Goal: Task Accomplishment & Management: Use online tool/utility

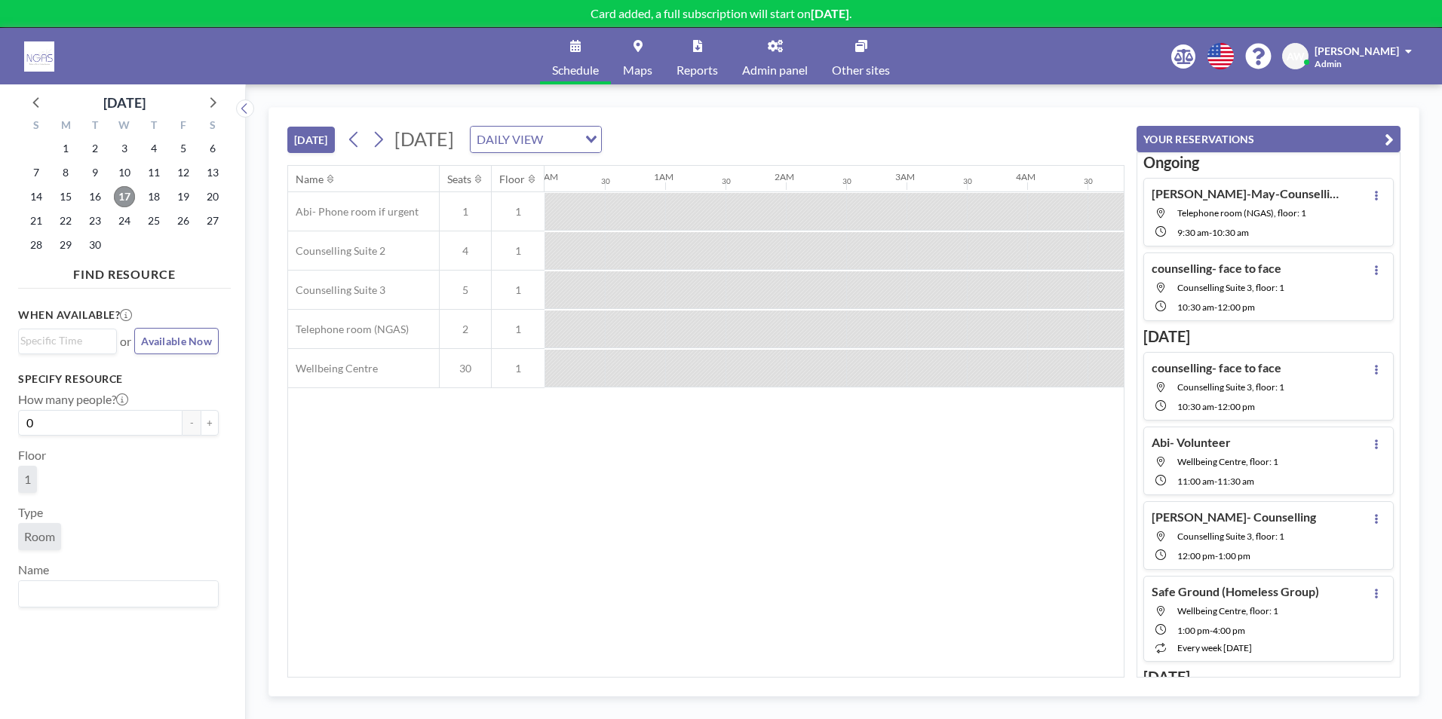
scroll to position [0, 1026]
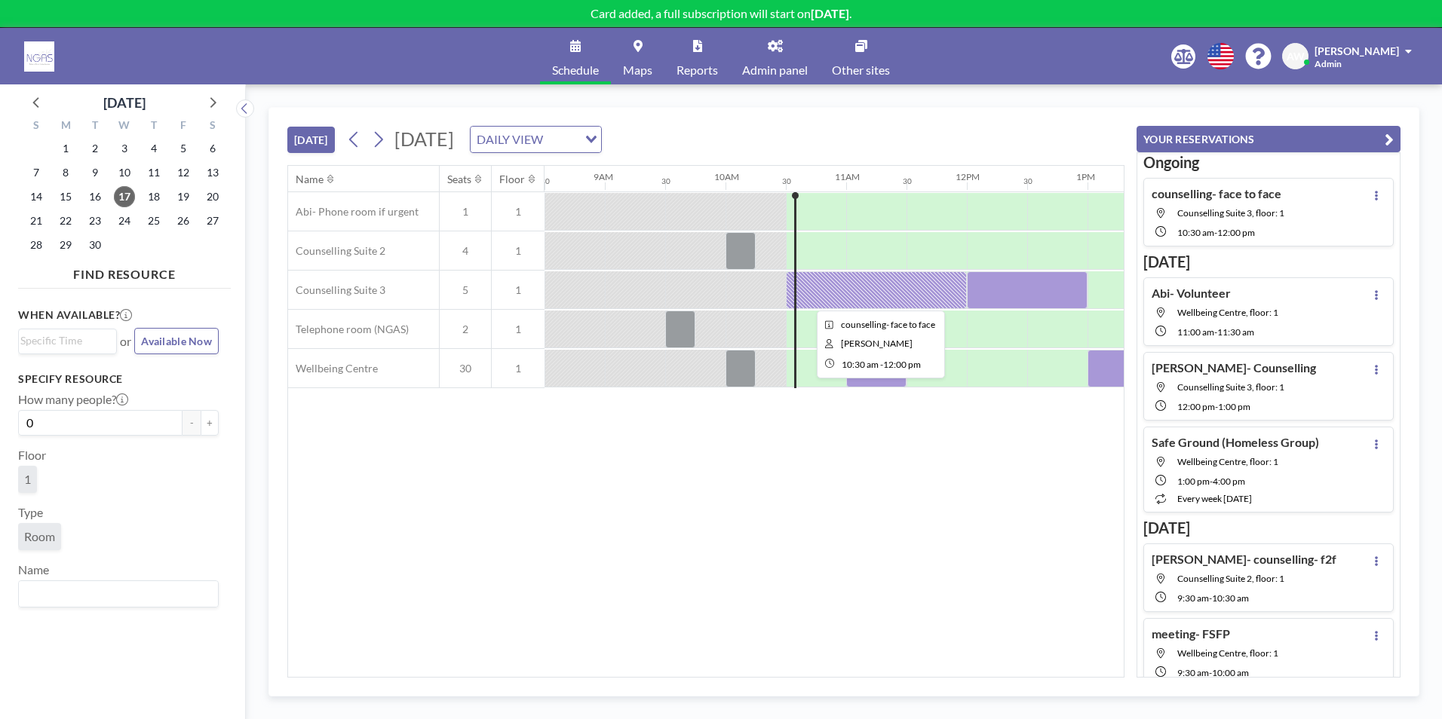
click at [894, 282] on div at bounding box center [876, 290] width 181 height 38
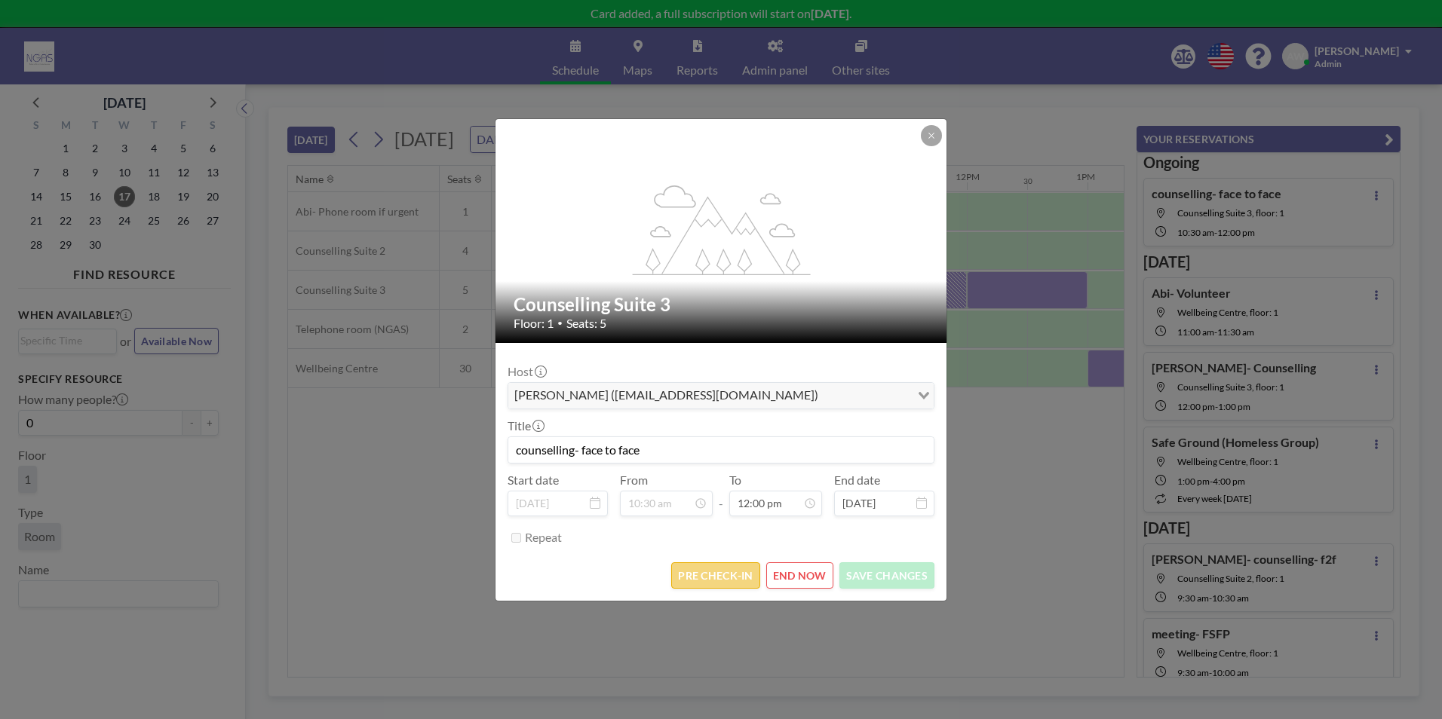
click at [721, 587] on button "PRE CHECK-IN" at bounding box center [715, 576] width 88 height 26
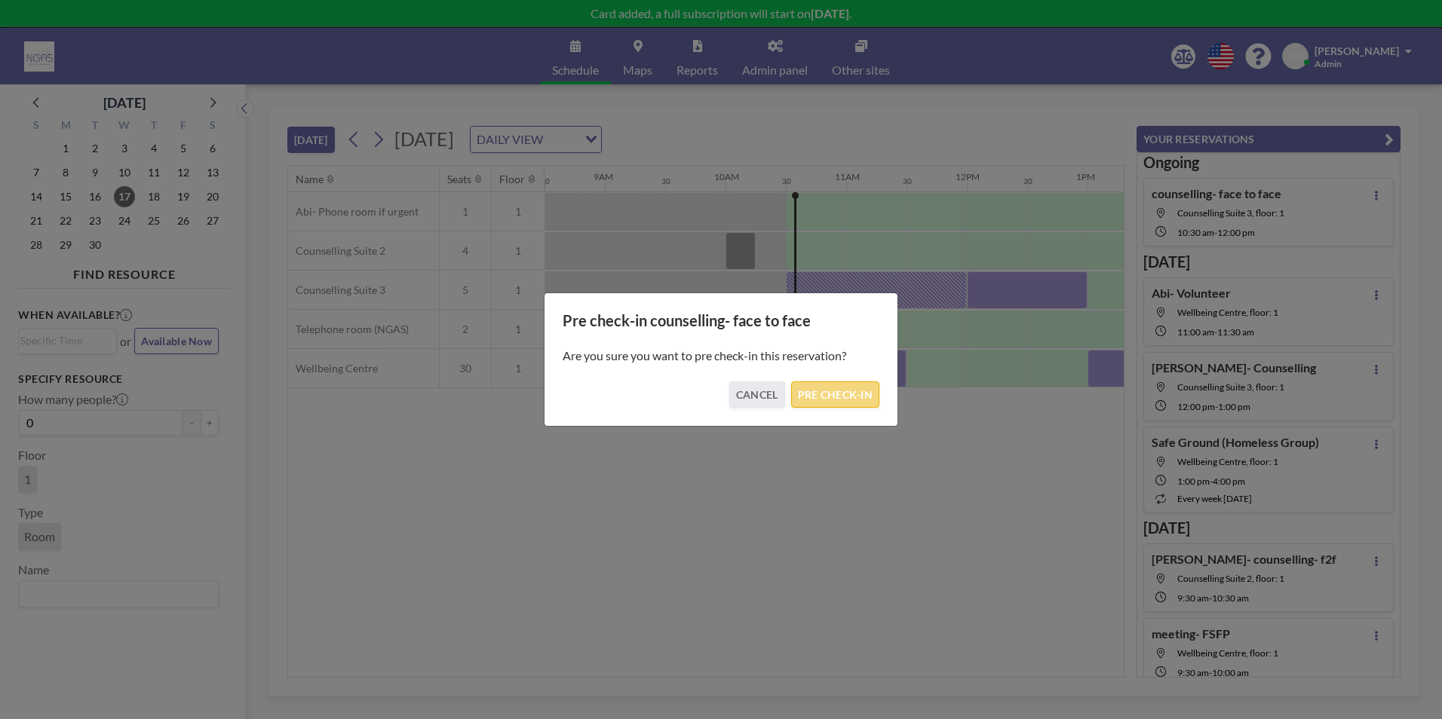
click at [824, 406] on button "PRE CHECK-IN" at bounding box center [835, 395] width 88 height 26
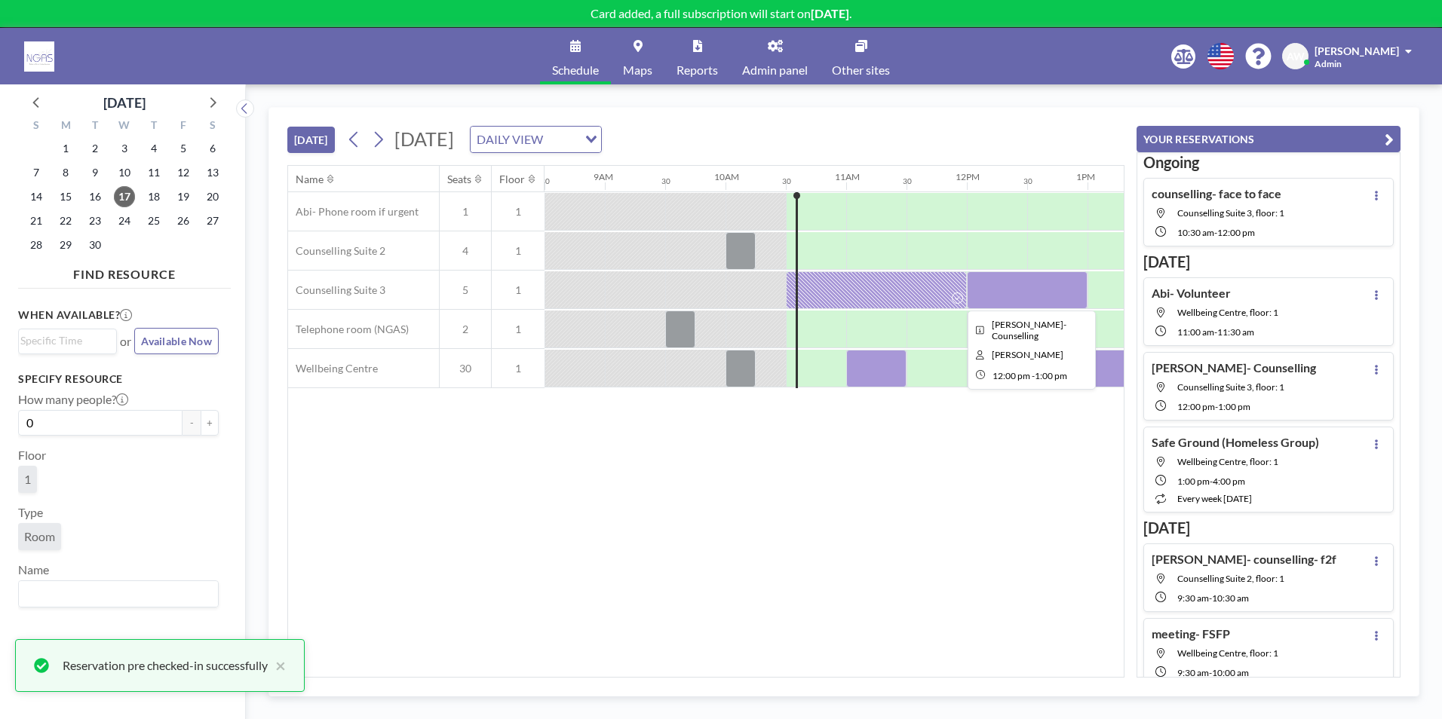
click at [1002, 288] on div at bounding box center [1027, 290] width 121 height 38
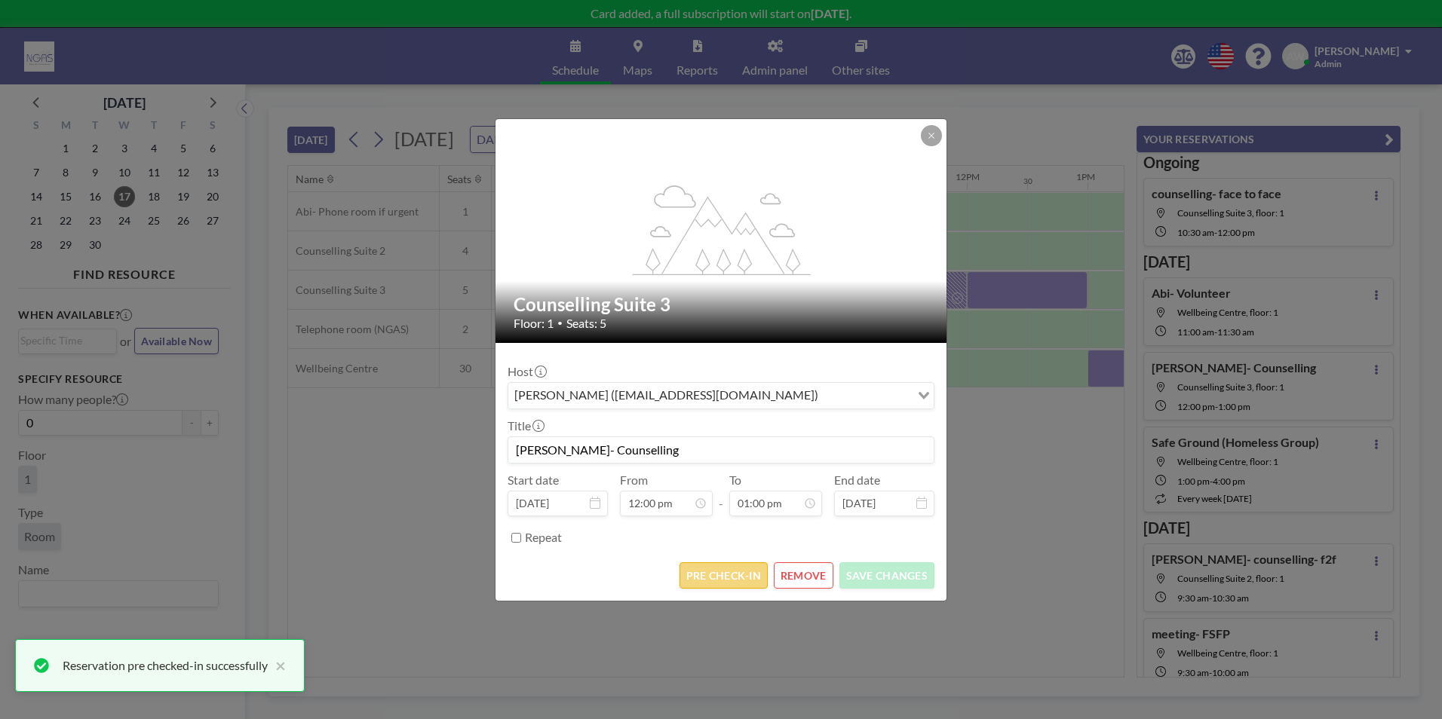
scroll to position [0, 0]
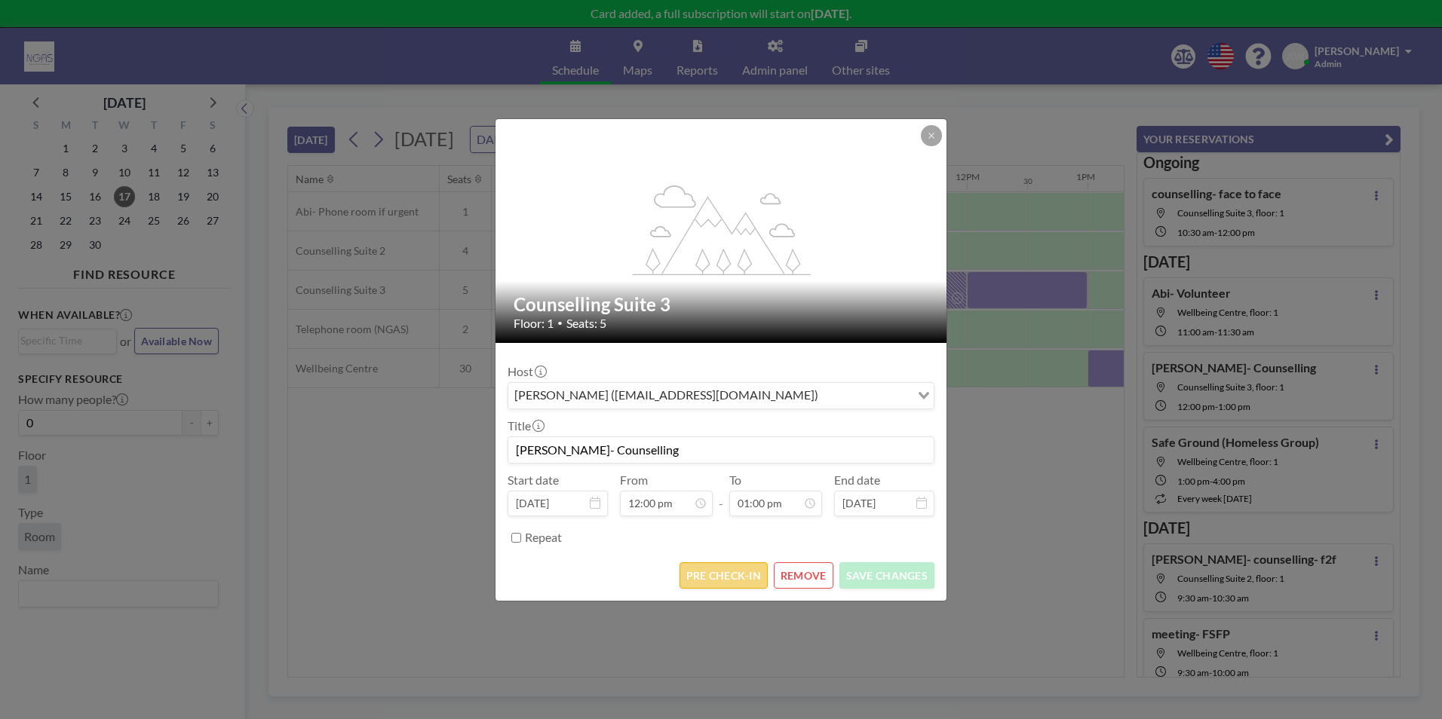
click at [743, 583] on button "PRE CHECK-IN" at bounding box center [723, 576] width 88 height 26
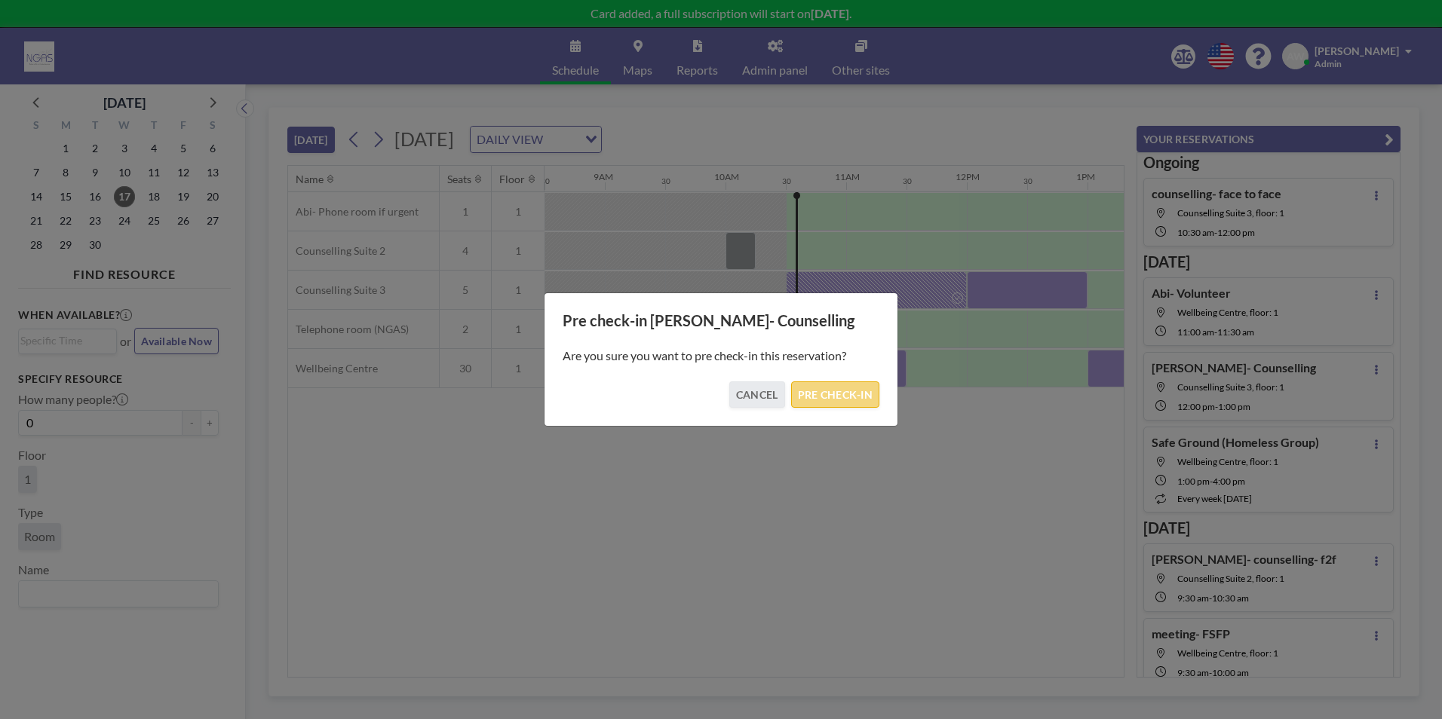
click at [835, 398] on button "PRE CHECK-IN" at bounding box center [835, 395] width 88 height 26
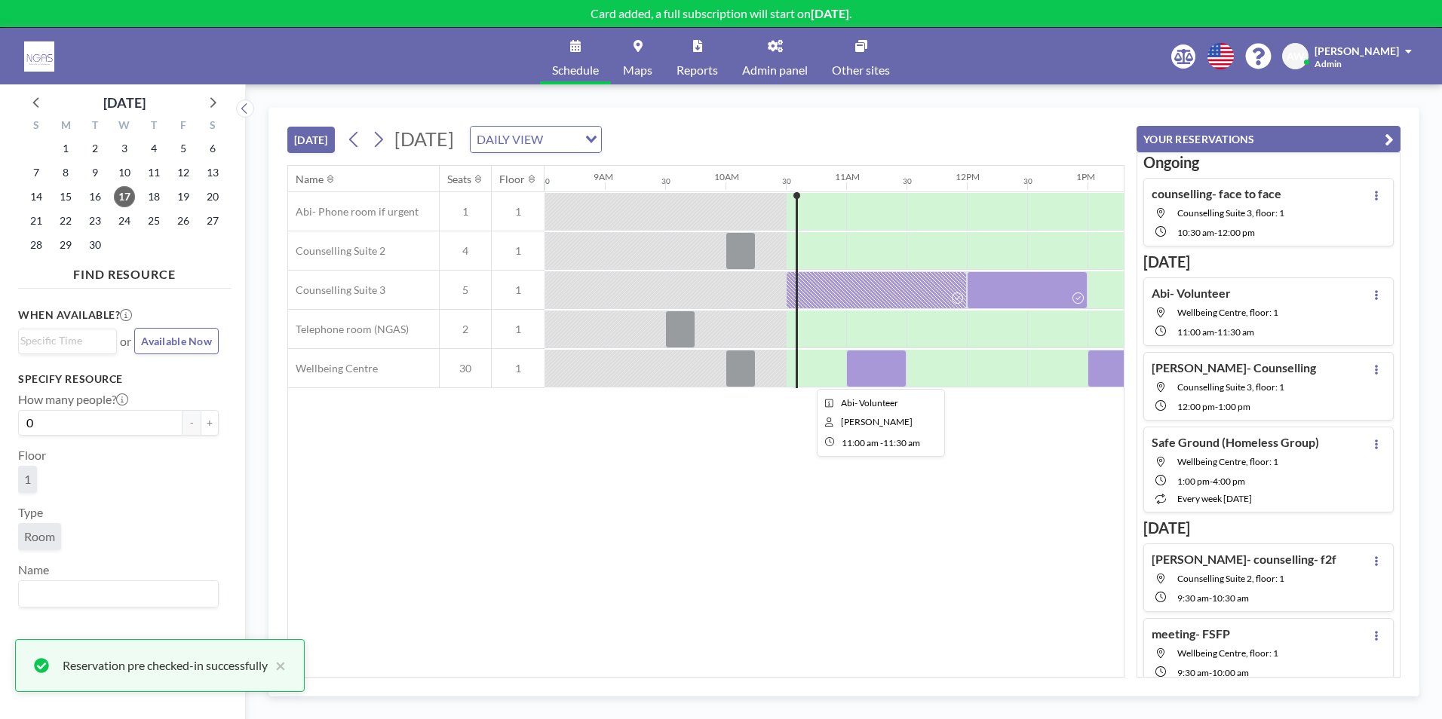
click at [871, 376] on div at bounding box center [876, 369] width 60 height 38
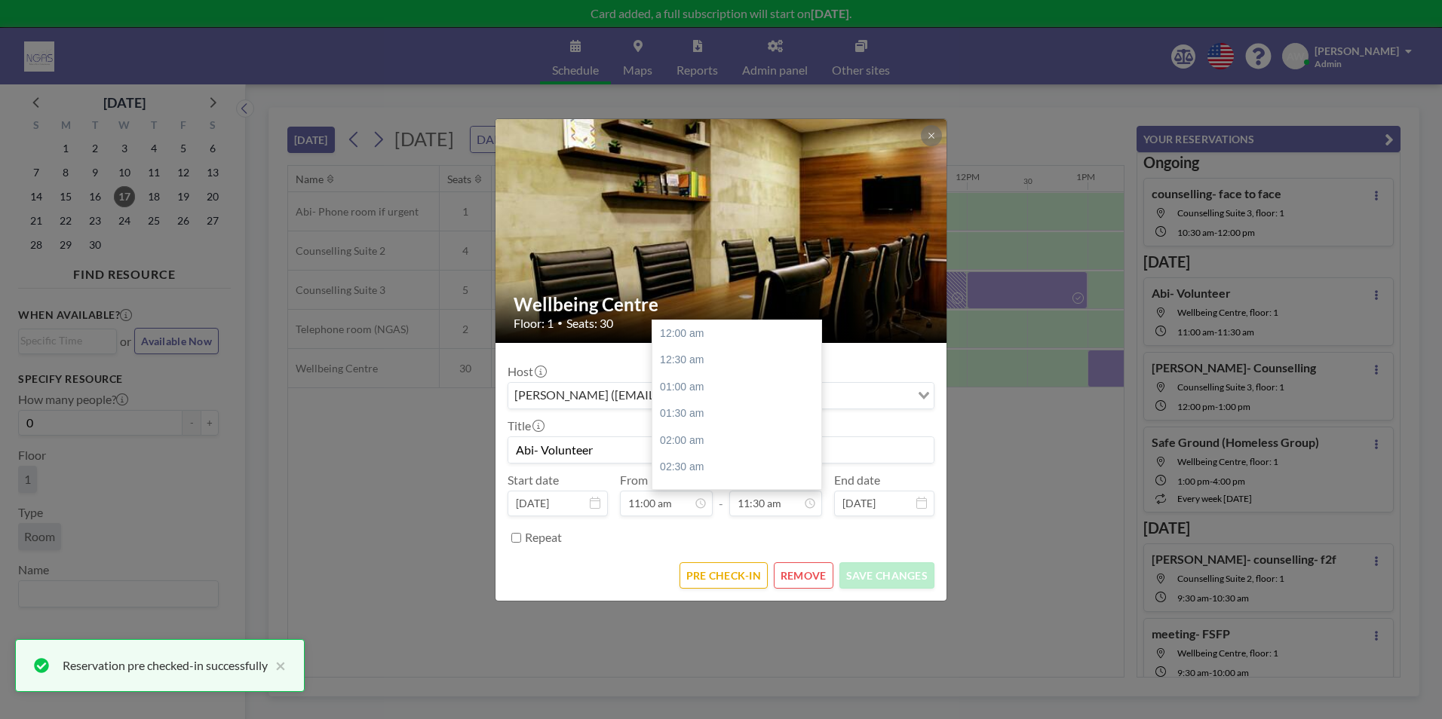
scroll to position [618, 0]
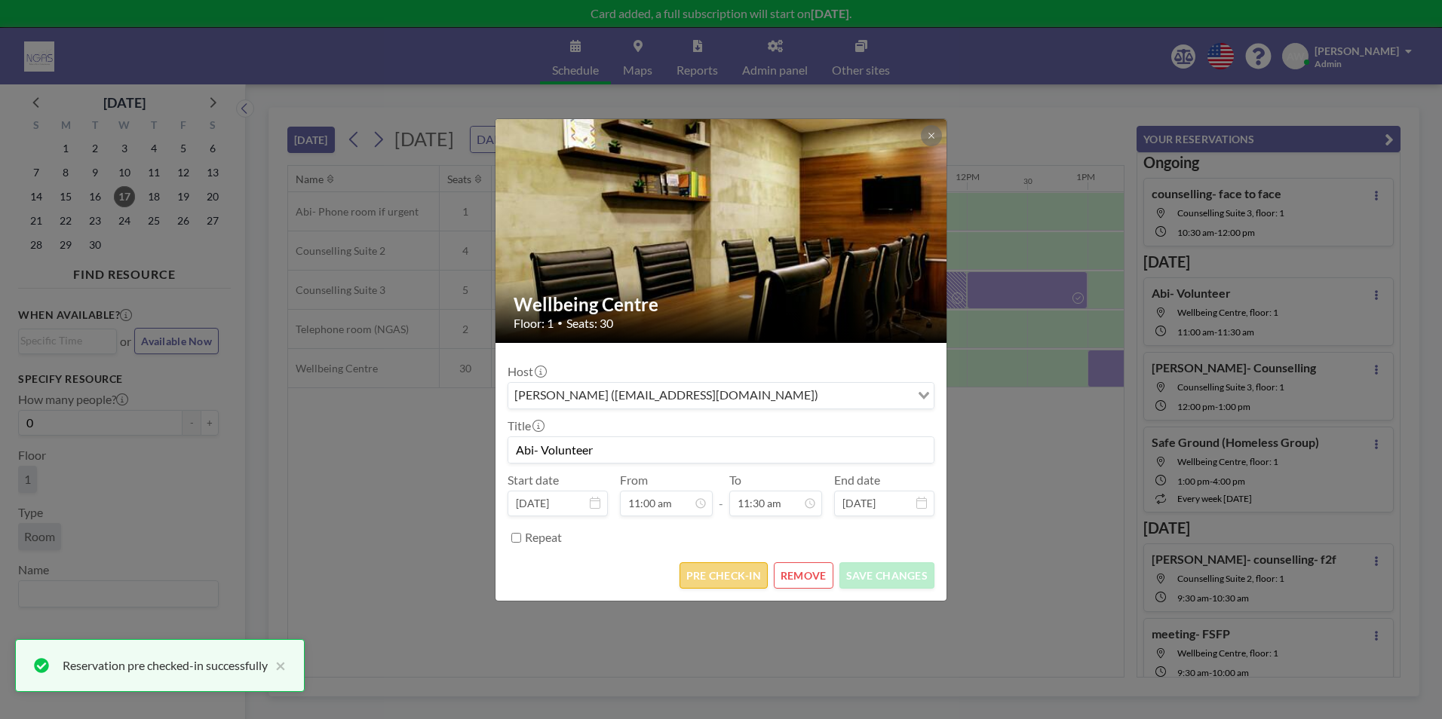
click at [704, 583] on button "PRE CHECK-IN" at bounding box center [723, 576] width 88 height 26
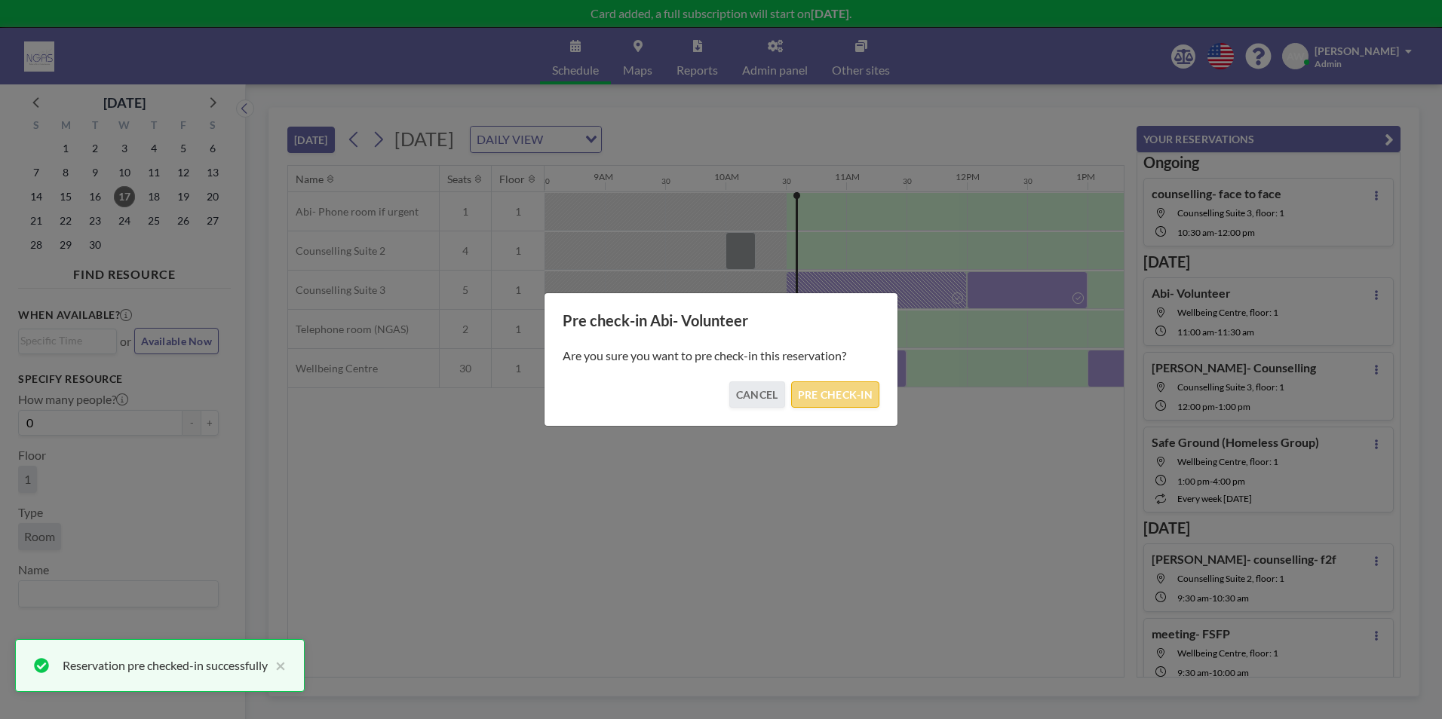
click at [808, 400] on button "PRE CHECK-IN" at bounding box center [835, 395] width 88 height 26
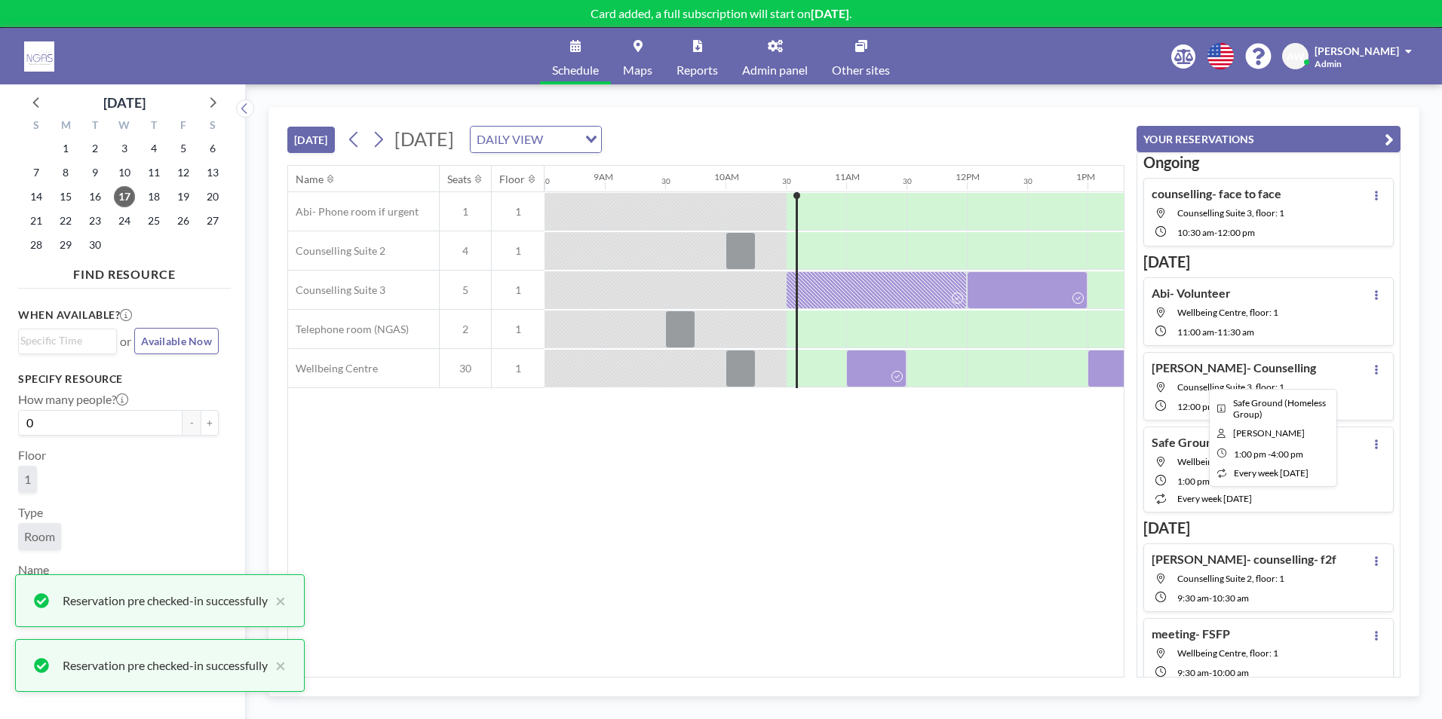
click at [1112, 382] on div at bounding box center [1268, 369] width 362 height 38
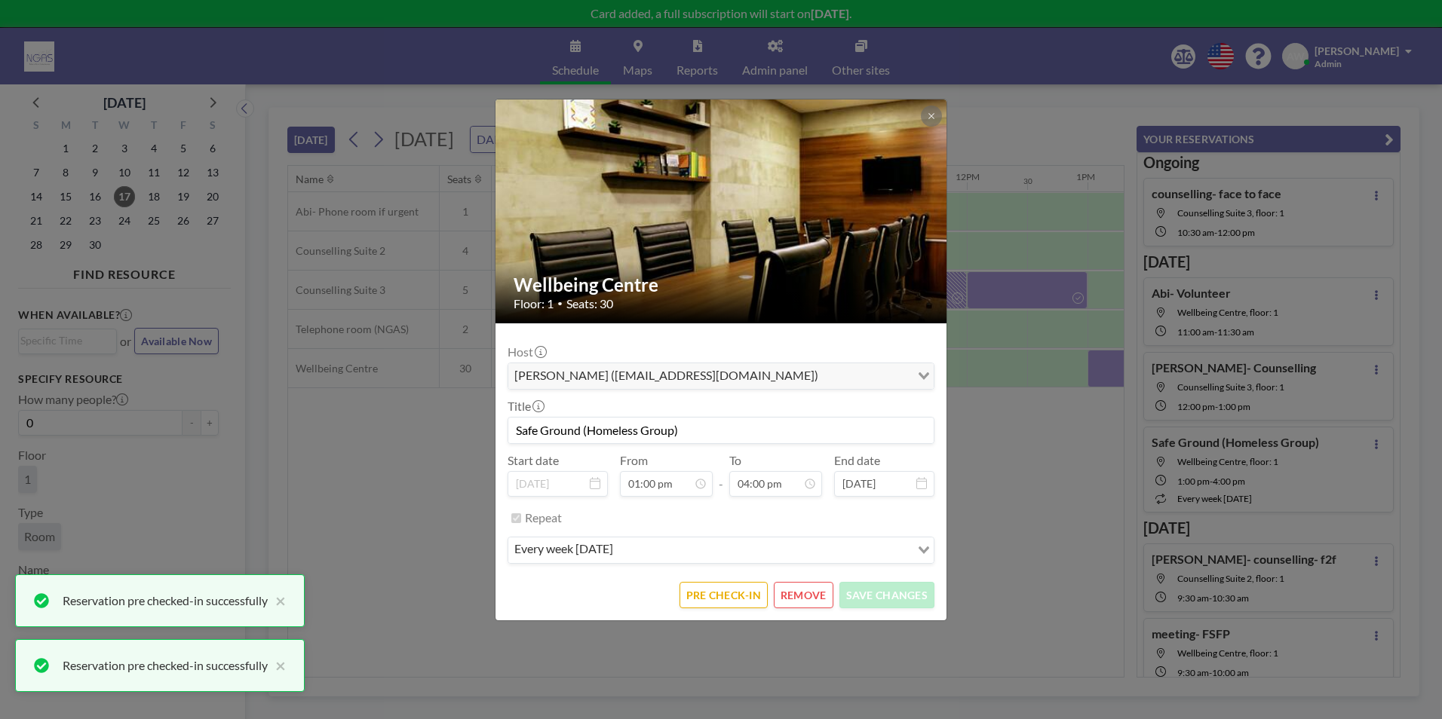
click at [737, 609] on form "Host [PERSON_NAME] ([EMAIL_ADDRESS][DOMAIN_NAME]) Loading... Title Safe Ground …" at bounding box center [720, 471] width 451 height 297
click at [737, 601] on button "PRE CHECK-IN" at bounding box center [723, 595] width 88 height 26
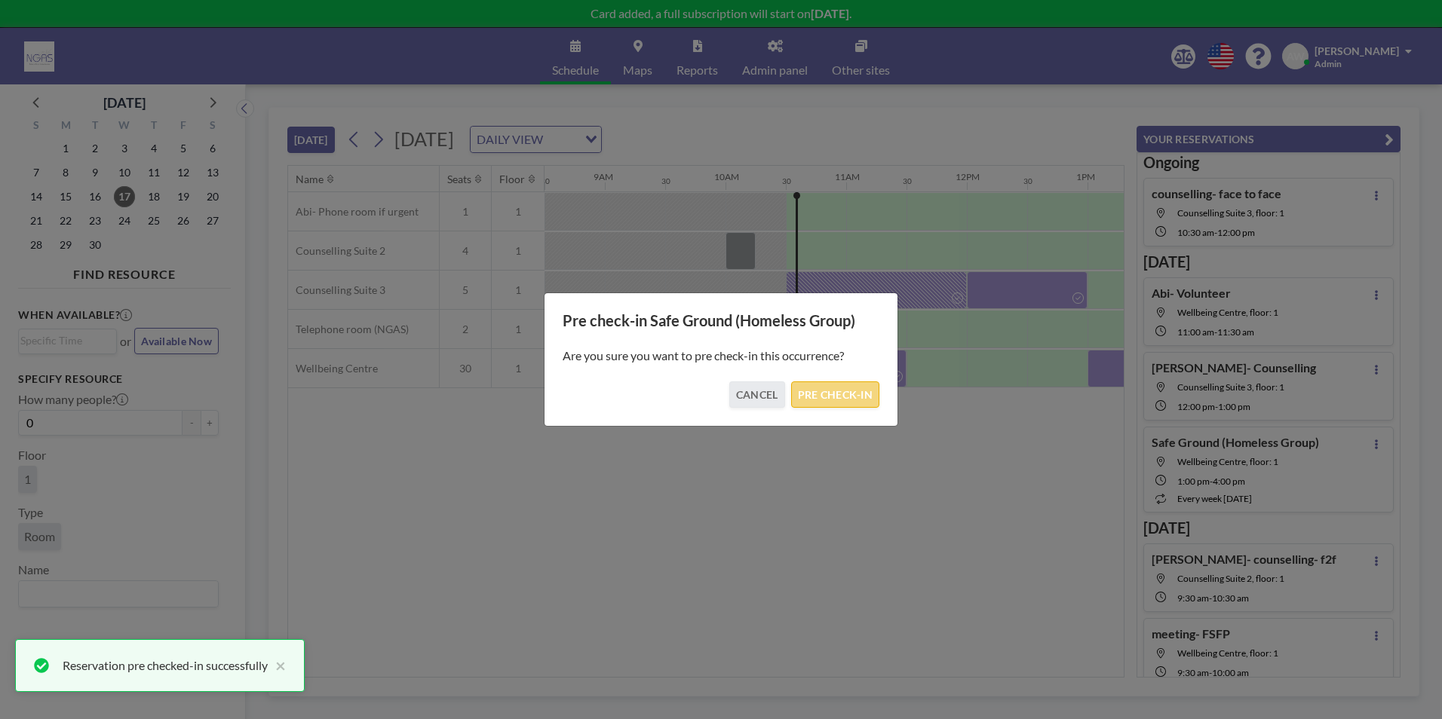
click at [850, 388] on button "PRE CHECK-IN" at bounding box center [835, 395] width 88 height 26
